Goal: Transaction & Acquisition: Purchase product/service

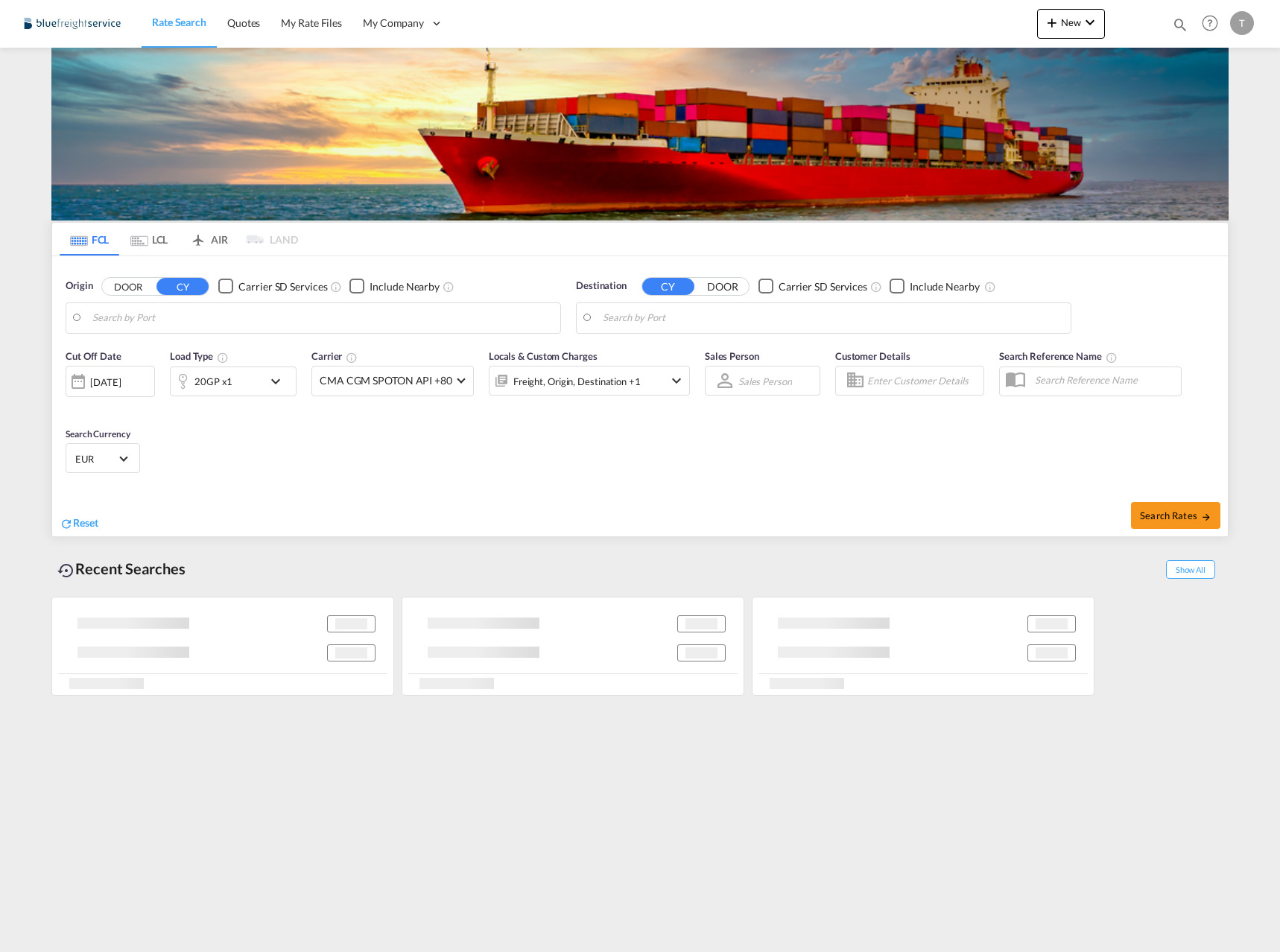
type input "[GEOGRAPHIC_DATA], NLRTM"
type input "[GEOGRAPHIC_DATA], [GEOGRAPHIC_DATA]"
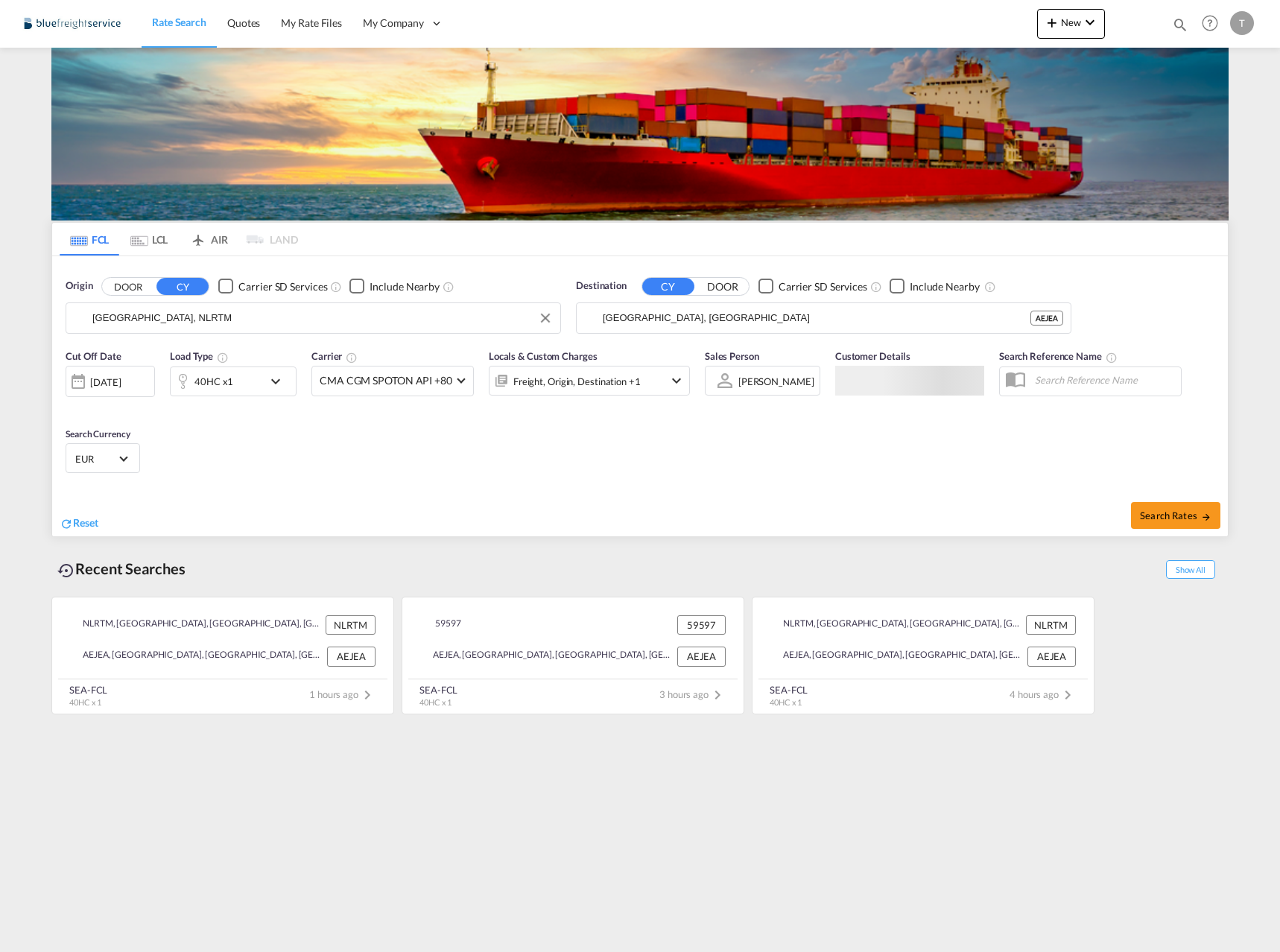
click at [279, 316] on input "[GEOGRAPHIC_DATA], NLRTM" at bounding box center [322, 318] width 461 height 22
drag, startPoint x: 207, startPoint y: 357, endPoint x: 348, endPoint y: 327, distance: 144.2
click at [208, 357] on div "[GEOGRAPHIC_DATA] [GEOGRAPHIC_DATA] DEHAM" at bounding box center [208, 359] width 283 height 45
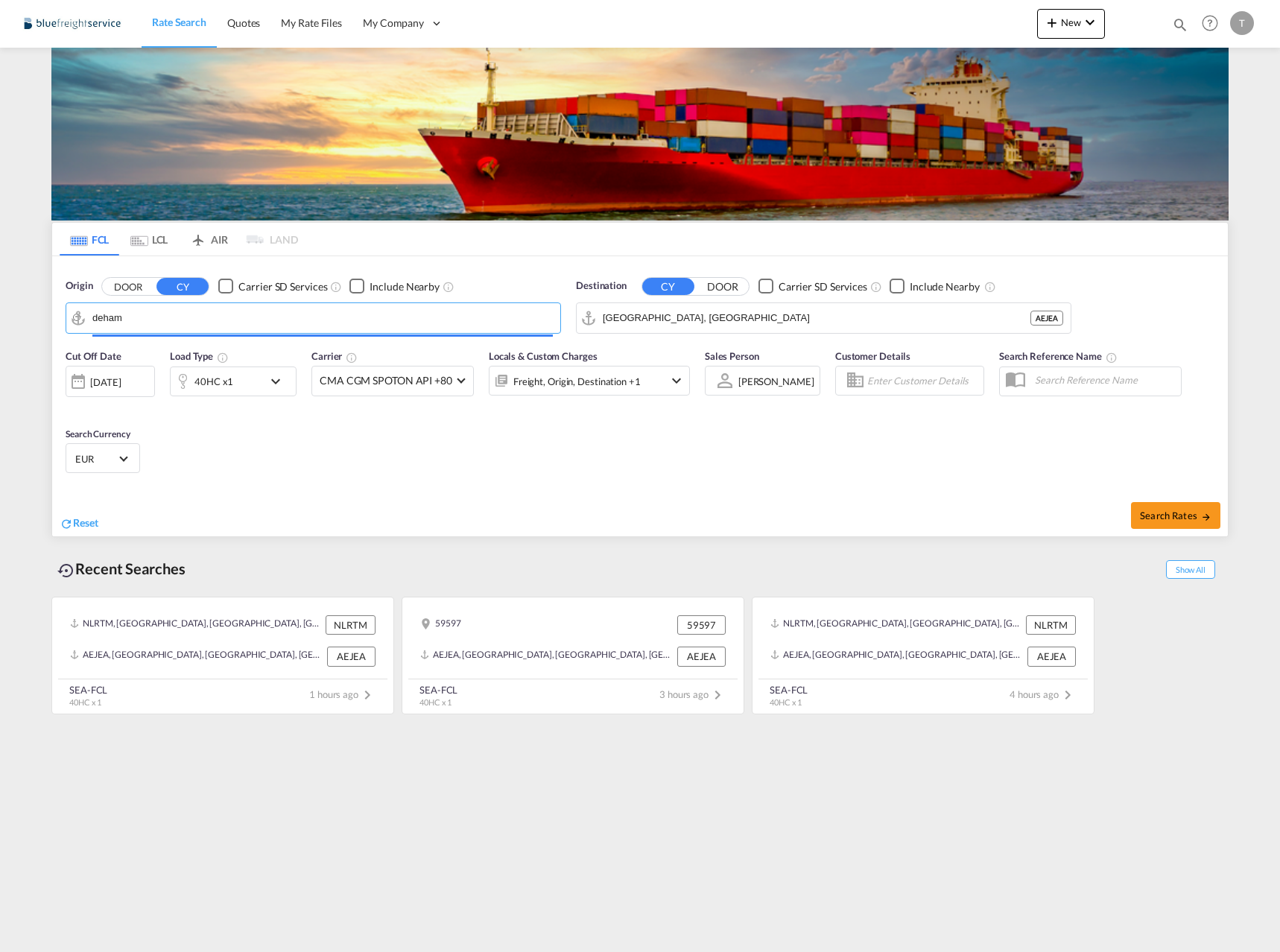
type input "[GEOGRAPHIC_DATA], [GEOGRAPHIC_DATA]"
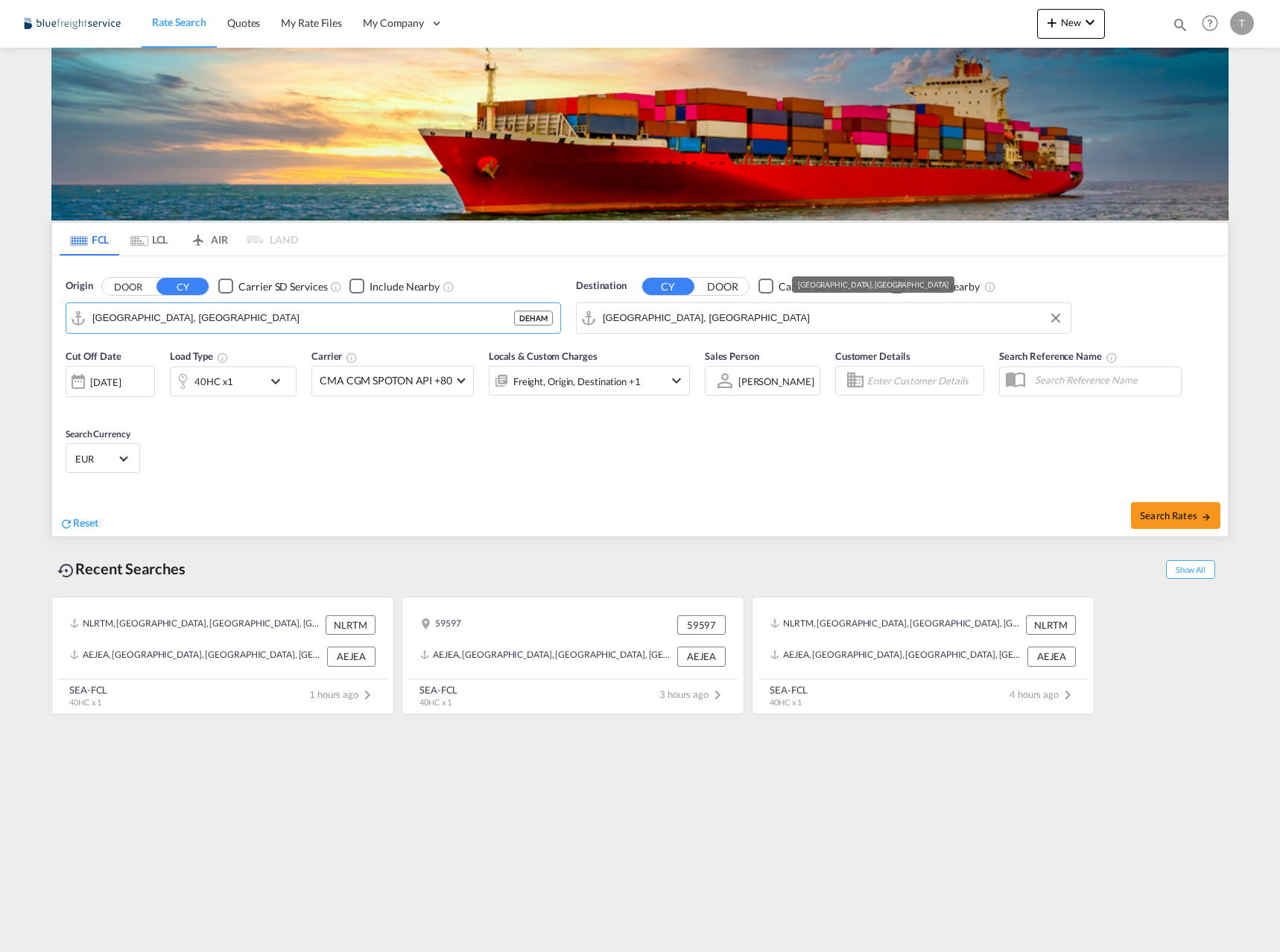
click at [698, 314] on input "[GEOGRAPHIC_DATA], [GEOGRAPHIC_DATA]" at bounding box center [833, 318] width 461 height 22
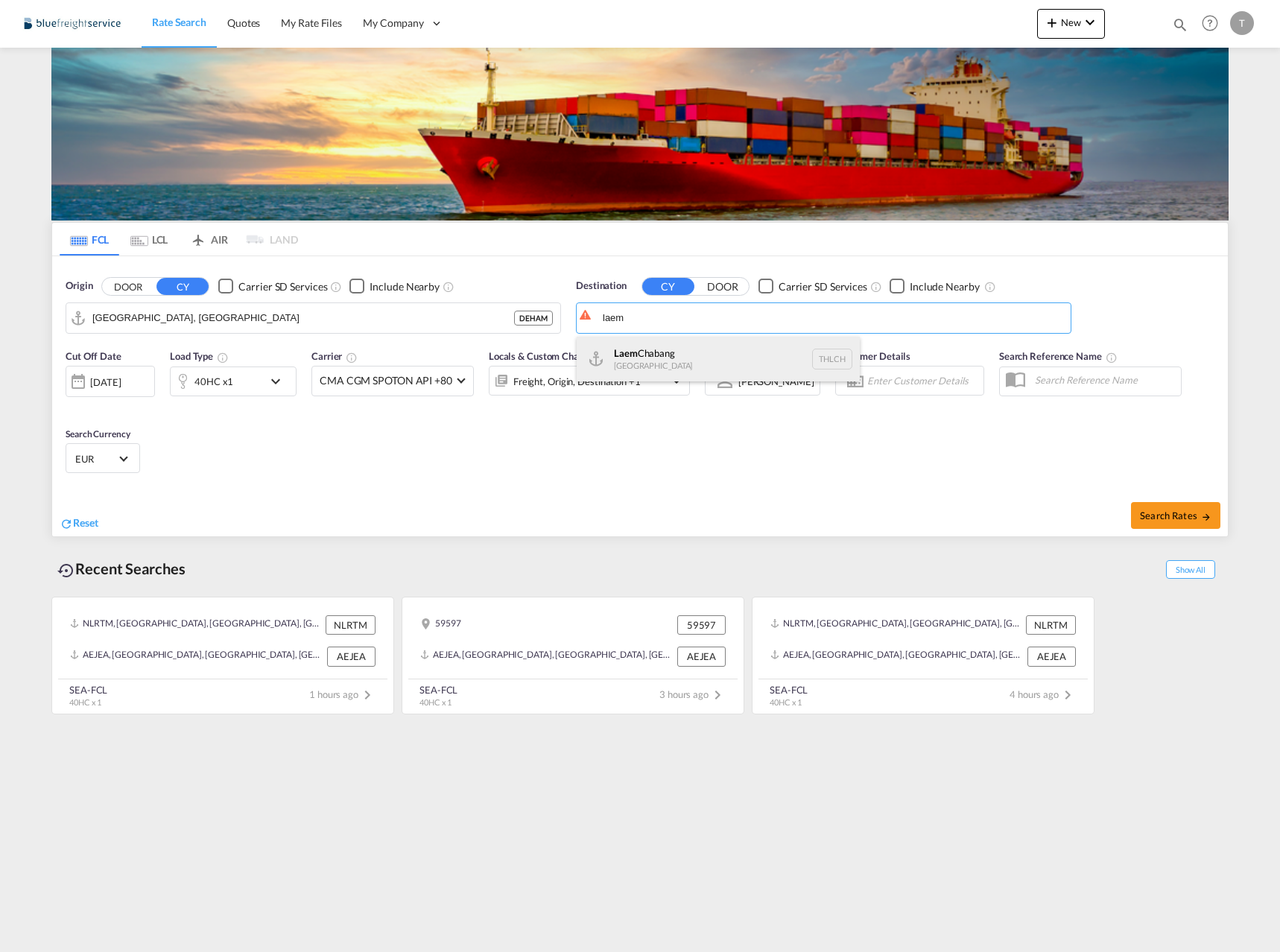
click at [687, 347] on div "Laem Chabang [GEOGRAPHIC_DATA] THLCH" at bounding box center [718, 359] width 283 height 45
type input "Laem Chabang, THLCH"
click at [1178, 512] on span "Search Rates" at bounding box center [1176, 515] width 72 height 12
type input "DEHAM to THLCH / [DATE]"
